Goal: Task Accomplishment & Management: Manage account settings

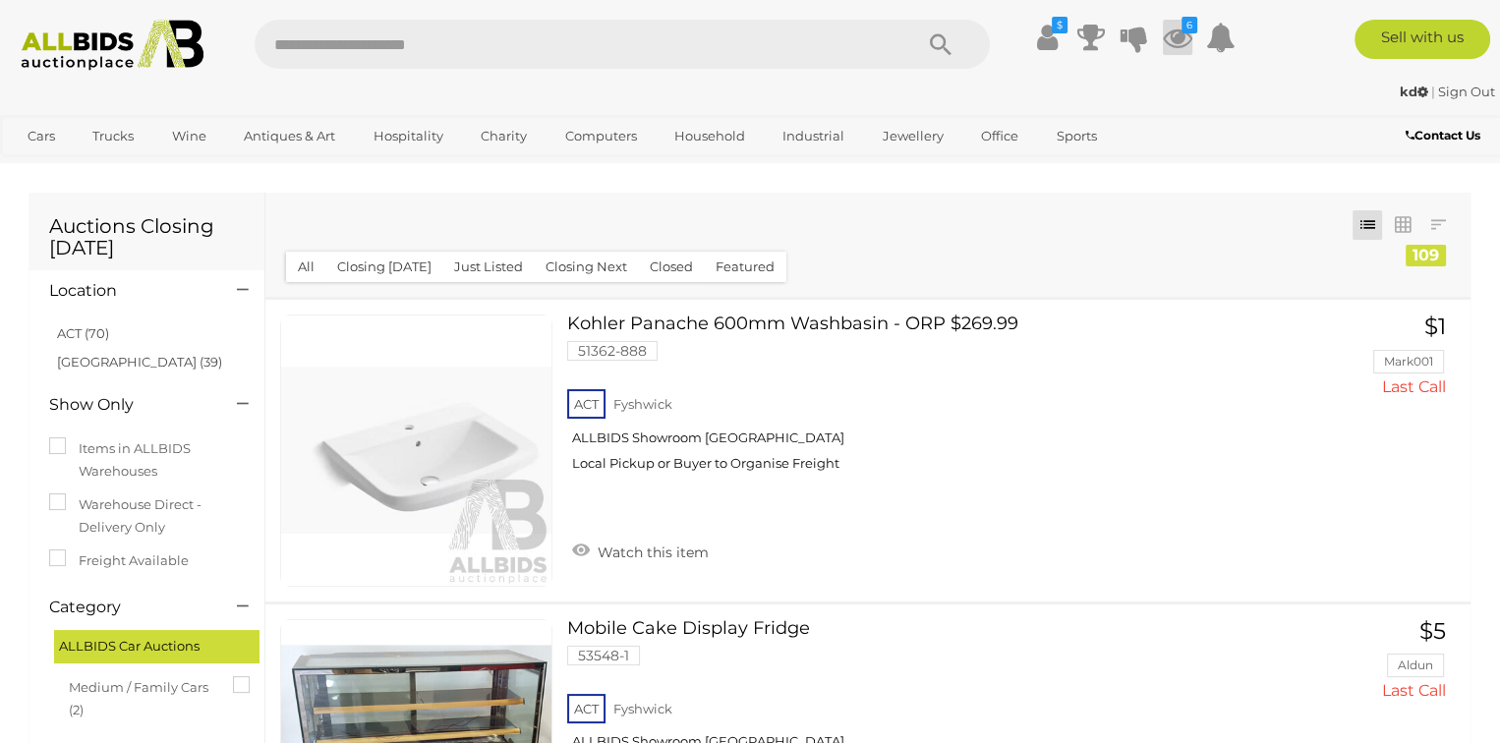
click at [1189, 24] on icon "6" at bounding box center [1189, 25] width 16 height 17
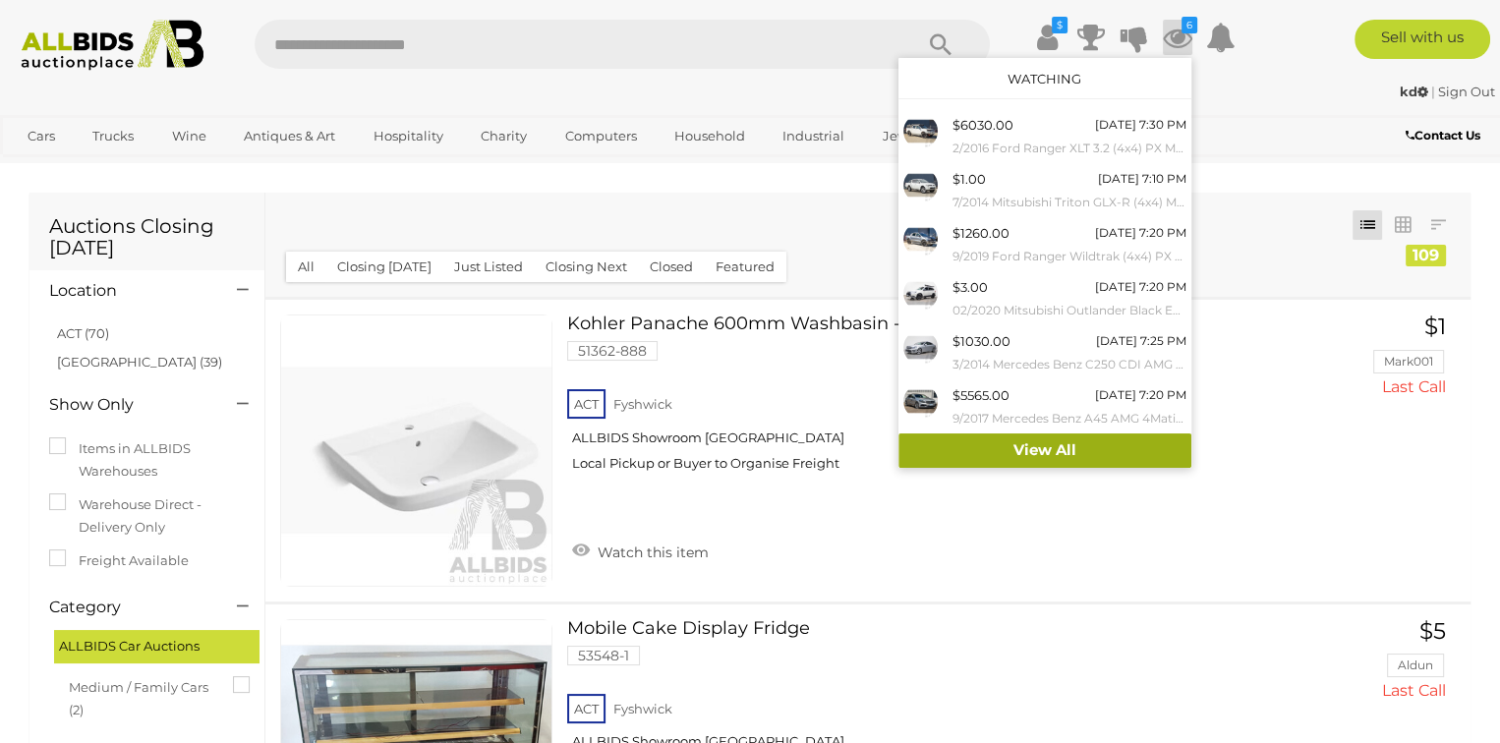
click at [1083, 451] on link "View All" at bounding box center [1044, 450] width 293 height 34
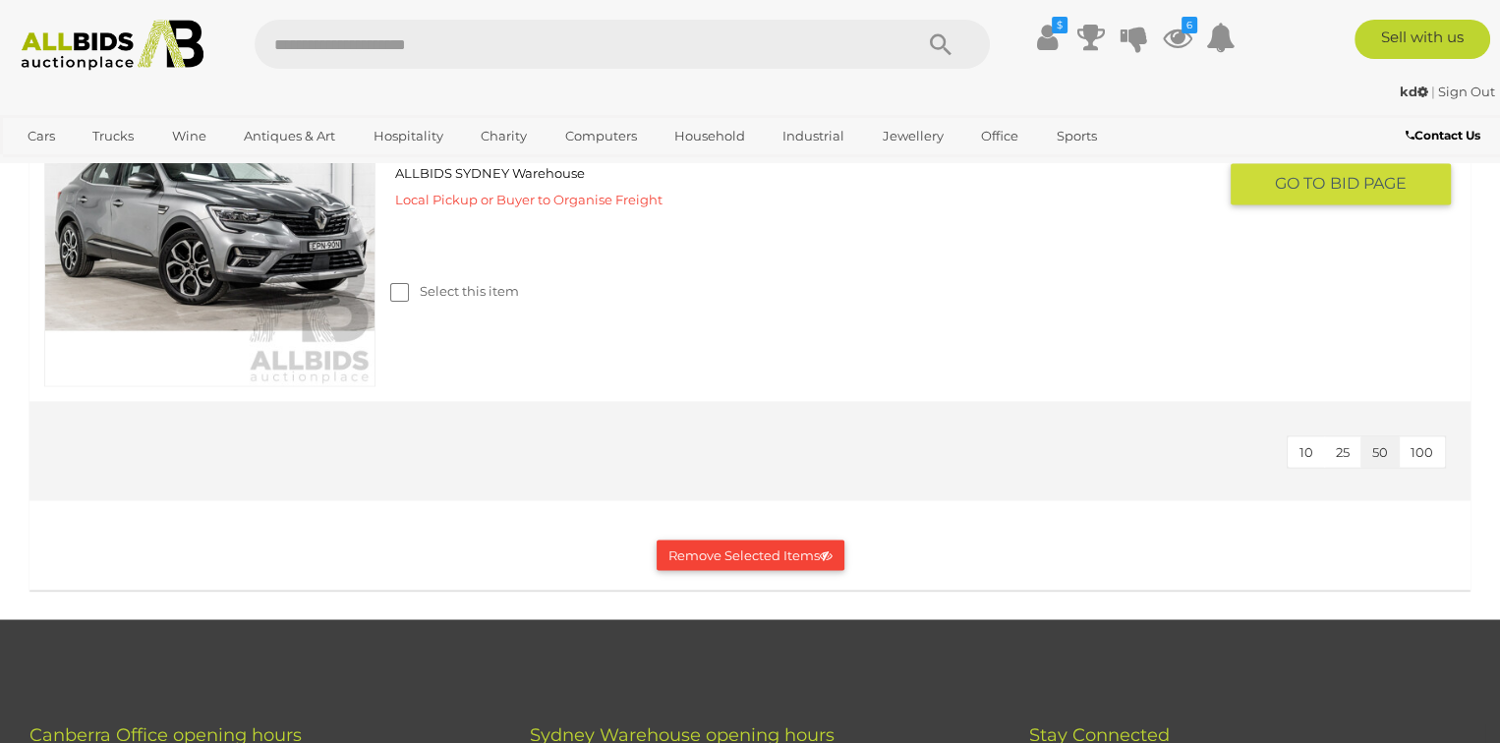
scroll to position [3440, 0]
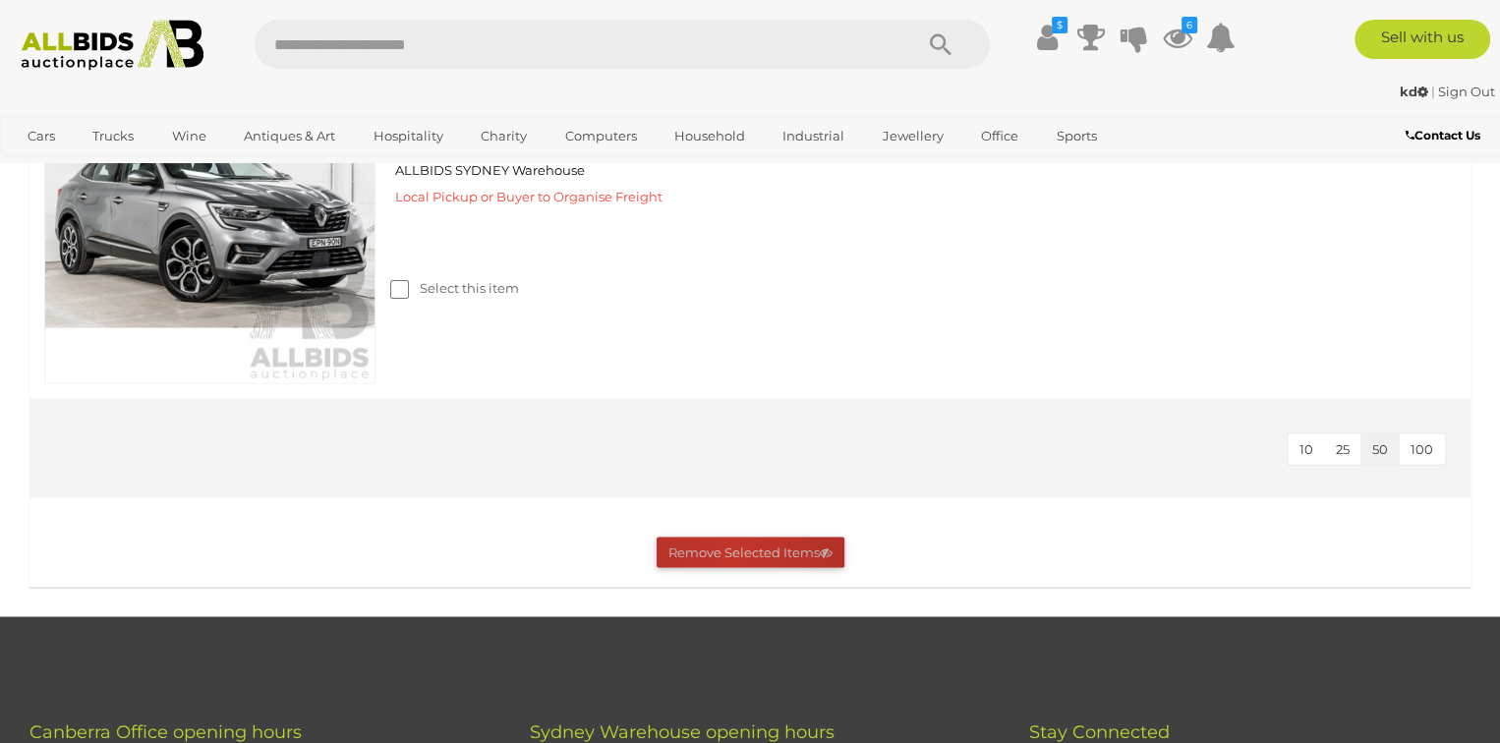
click at [730, 546] on button "Remove Selected Items" at bounding box center [750, 552] width 188 height 30
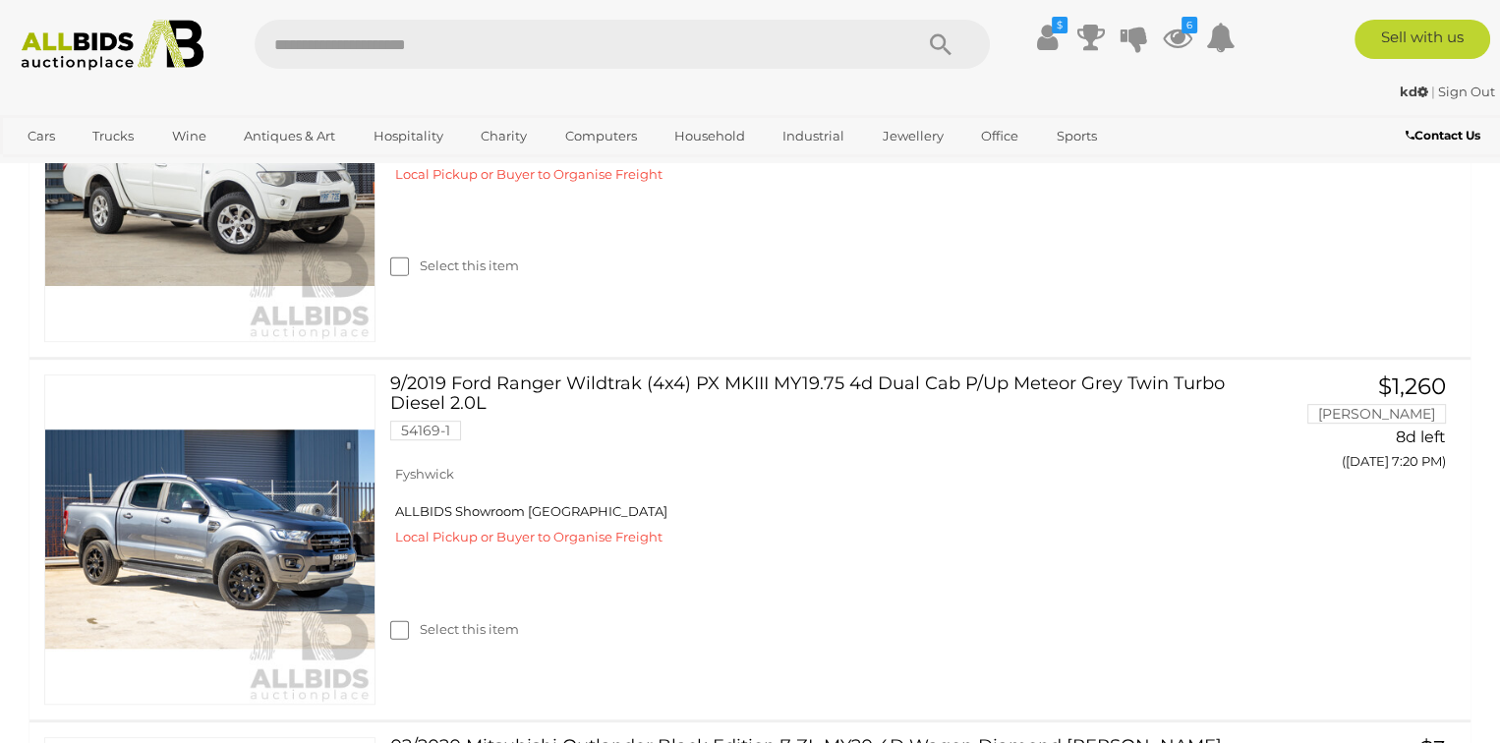
scroll to position [0, 0]
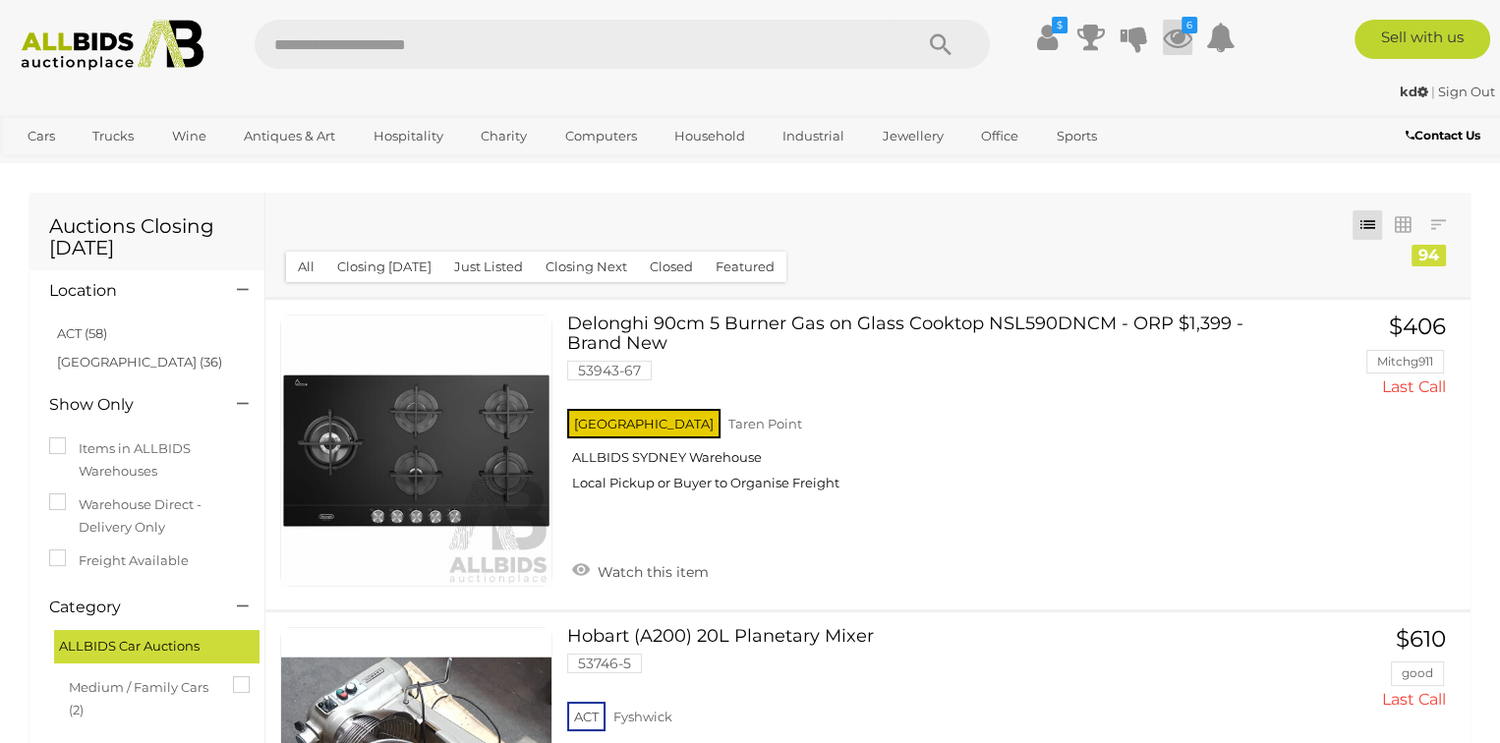
click at [1187, 26] on icon "6" at bounding box center [1189, 25] width 16 height 17
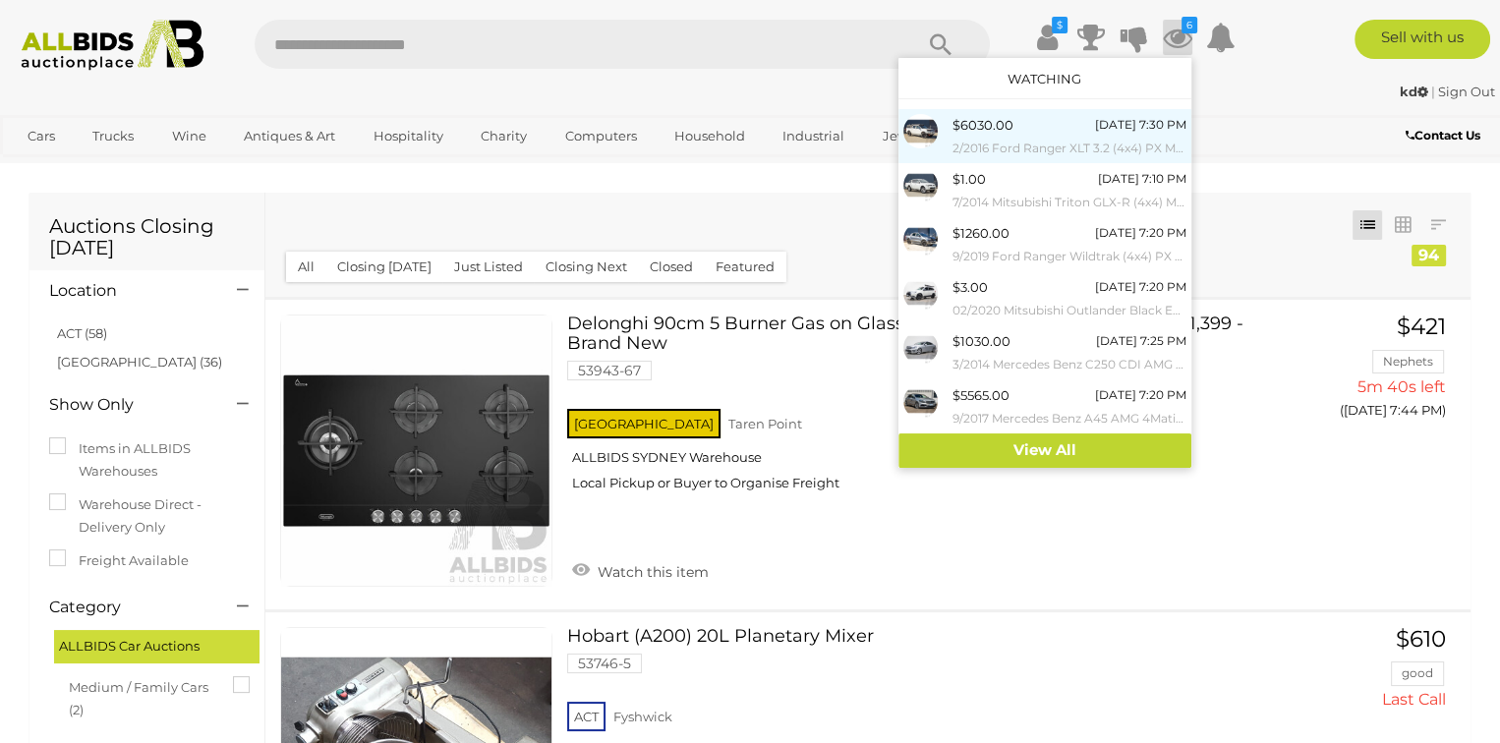
click at [1107, 122] on div "[DATE] 7:30 PM" at bounding box center [1140, 125] width 91 height 22
